Goal: Find specific page/section: Find specific page/section

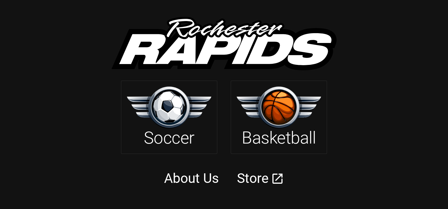
click at [276, 124] on img at bounding box center [279, 108] width 84 height 42
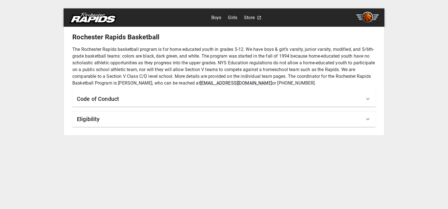
click at [234, 17] on link "Girls" at bounding box center [232, 17] width 9 height 9
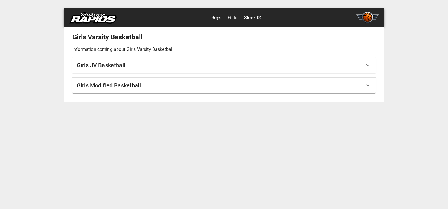
click at [111, 84] on h6 "Girls Modified Basketball" at bounding box center [109, 85] width 64 height 9
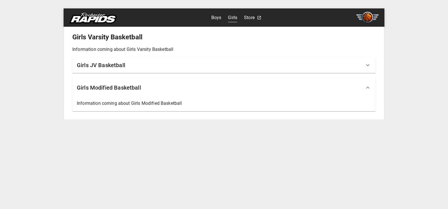
click at [111, 84] on h6 "Girls Modified Basketball" at bounding box center [109, 87] width 64 height 9
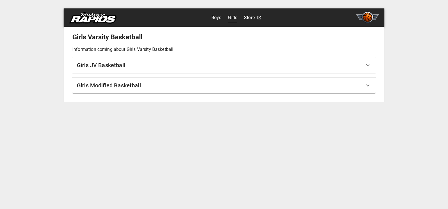
click at [106, 64] on h6 "Girls JV Basketball" at bounding box center [101, 65] width 48 height 9
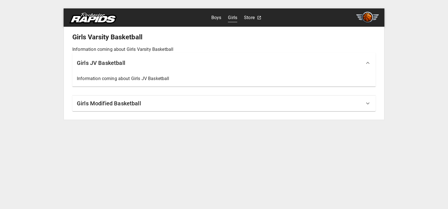
click at [106, 64] on h6 "Girls JV Basketball" at bounding box center [101, 63] width 48 height 9
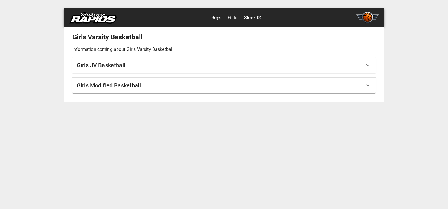
click at [216, 20] on link "Boys" at bounding box center [216, 17] width 10 height 9
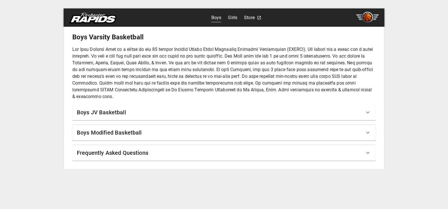
click at [106, 131] on h6 "Boys Modified Basketball" at bounding box center [109, 132] width 65 height 9
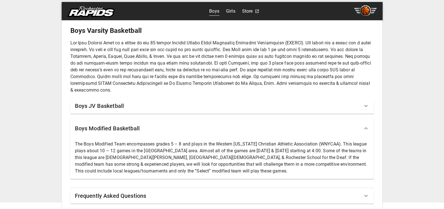
scroll to position [10, 0]
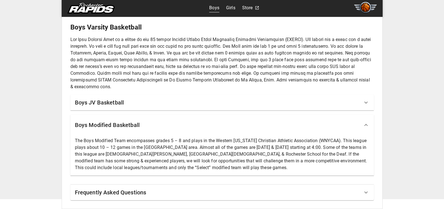
click at [111, 124] on h6 "Boys Modified Basketball" at bounding box center [107, 125] width 65 height 9
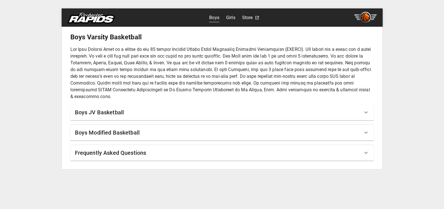
scroll to position [0, 0]
click at [110, 153] on h6 "Frequently Asked Questions" at bounding box center [112, 153] width 71 height 9
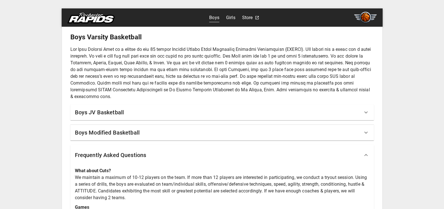
click at [99, 155] on h6 "Frequently Asked Questions" at bounding box center [110, 155] width 71 height 9
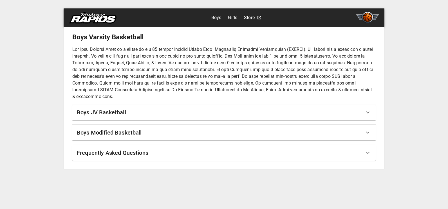
click at [250, 17] on link "Store" at bounding box center [249, 17] width 11 height 9
